Goal: Transaction & Acquisition: Purchase product/service

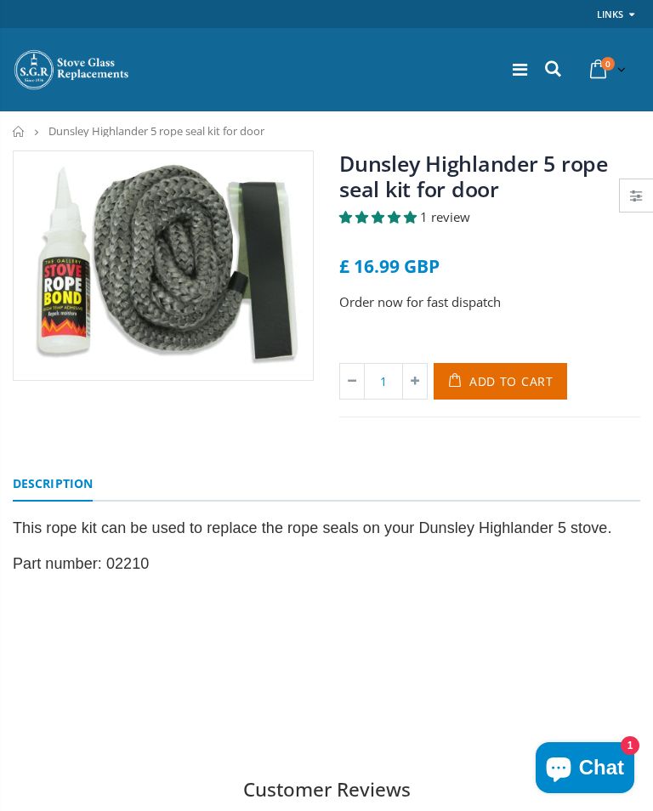
click at [615, 326] on div "Order now for fast dispatch" at bounding box center [489, 316] width 301 height 49
click at [497, 382] on span "Add to Cart" at bounding box center [511, 381] width 84 height 16
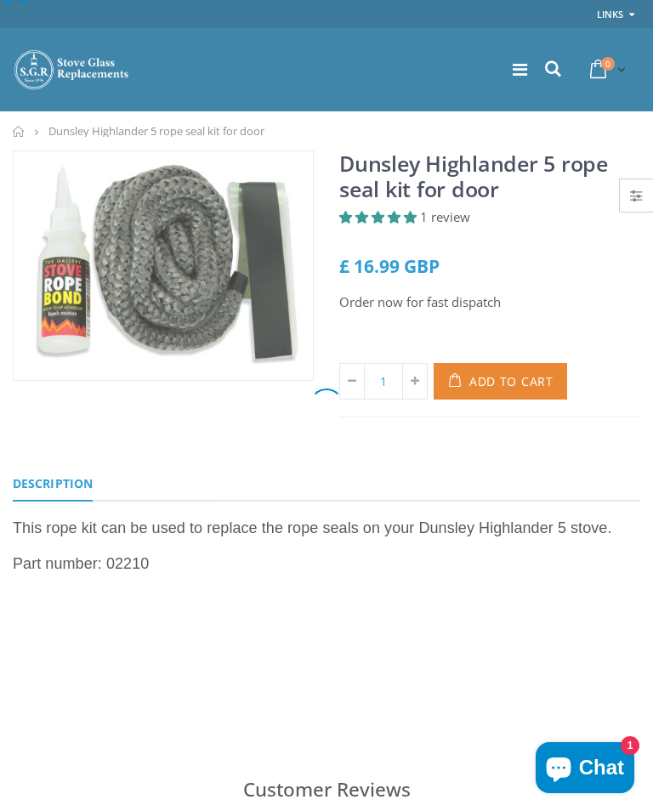
click at [501, 384] on div at bounding box center [326, 405] width 653 height 811
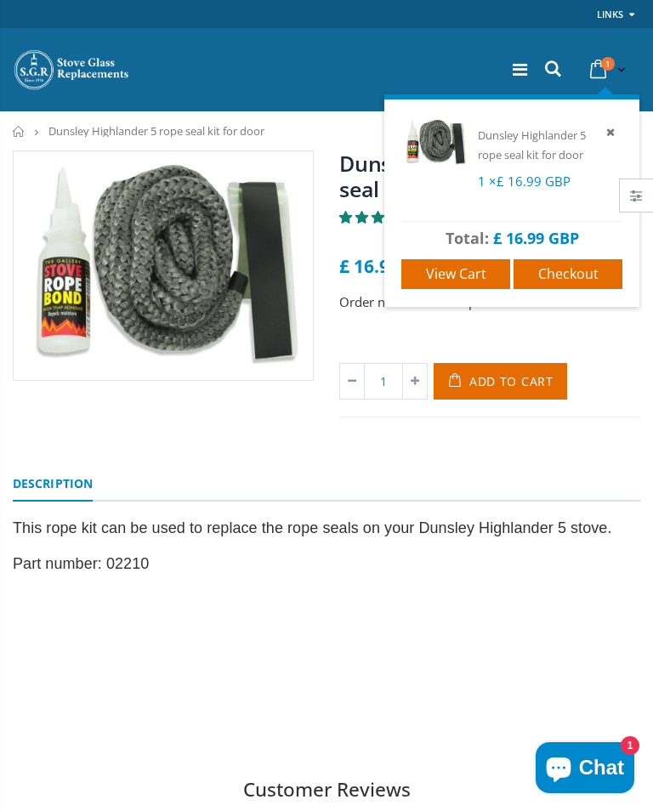
click at [464, 276] on span "View cart" at bounding box center [456, 273] width 60 height 19
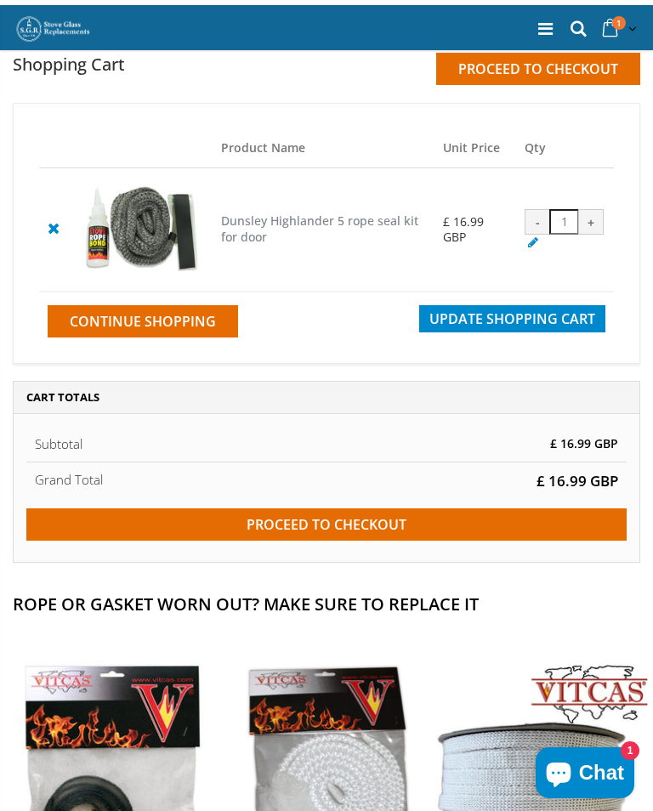
scroll to position [75, 0]
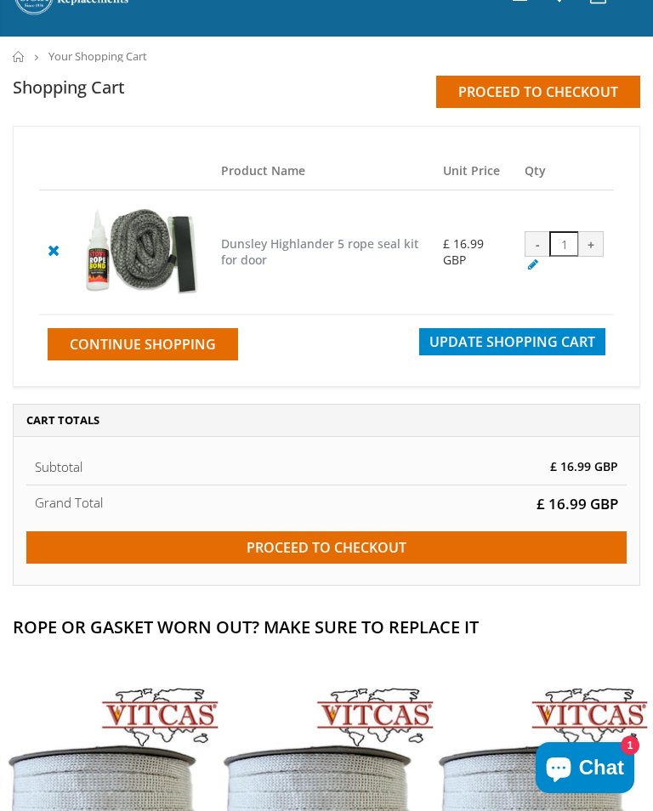
click at [354, 564] on input "Proceed to checkout" at bounding box center [326, 547] width 600 height 32
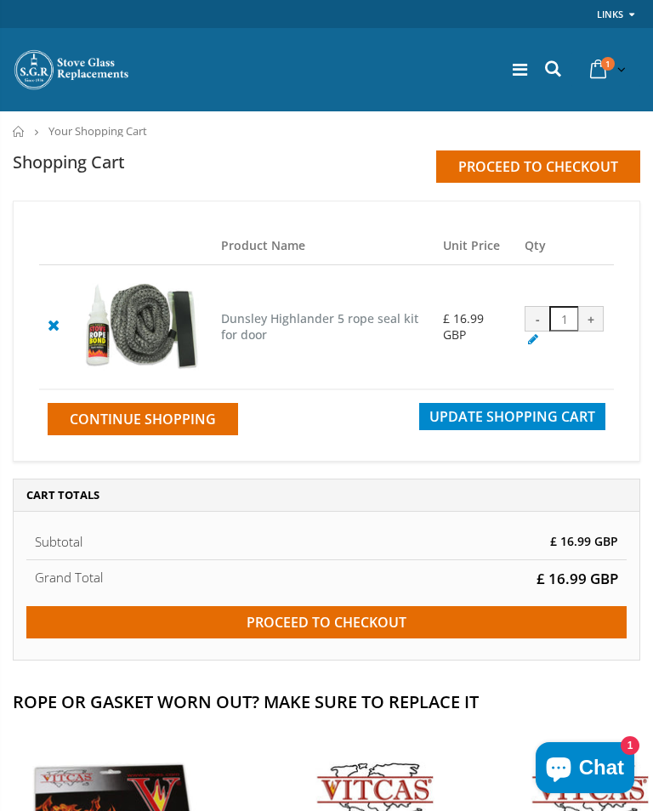
click at [55, 335] on icon at bounding box center [52, 324] width 21 height 20
